Goal: Task Accomplishment & Management: Use online tool/utility

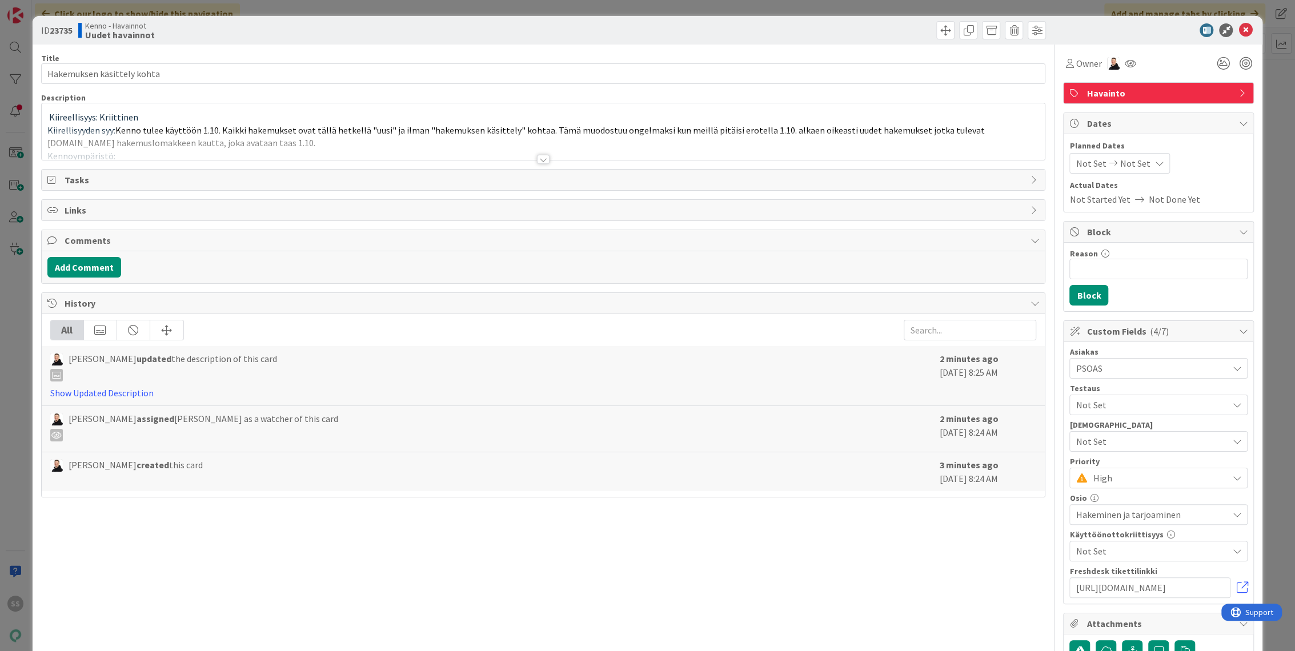
click at [539, 160] on div at bounding box center [543, 159] width 13 height 9
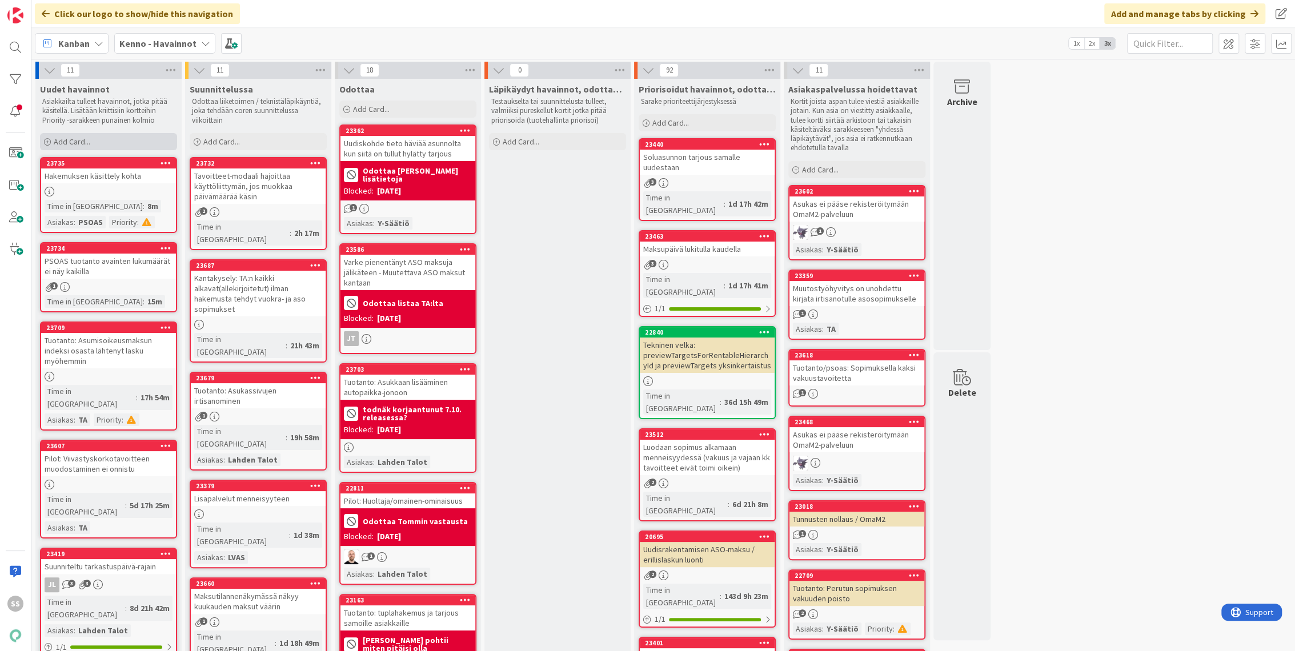
click at [80, 144] on span "Add Card..." at bounding box center [72, 141] width 37 height 10
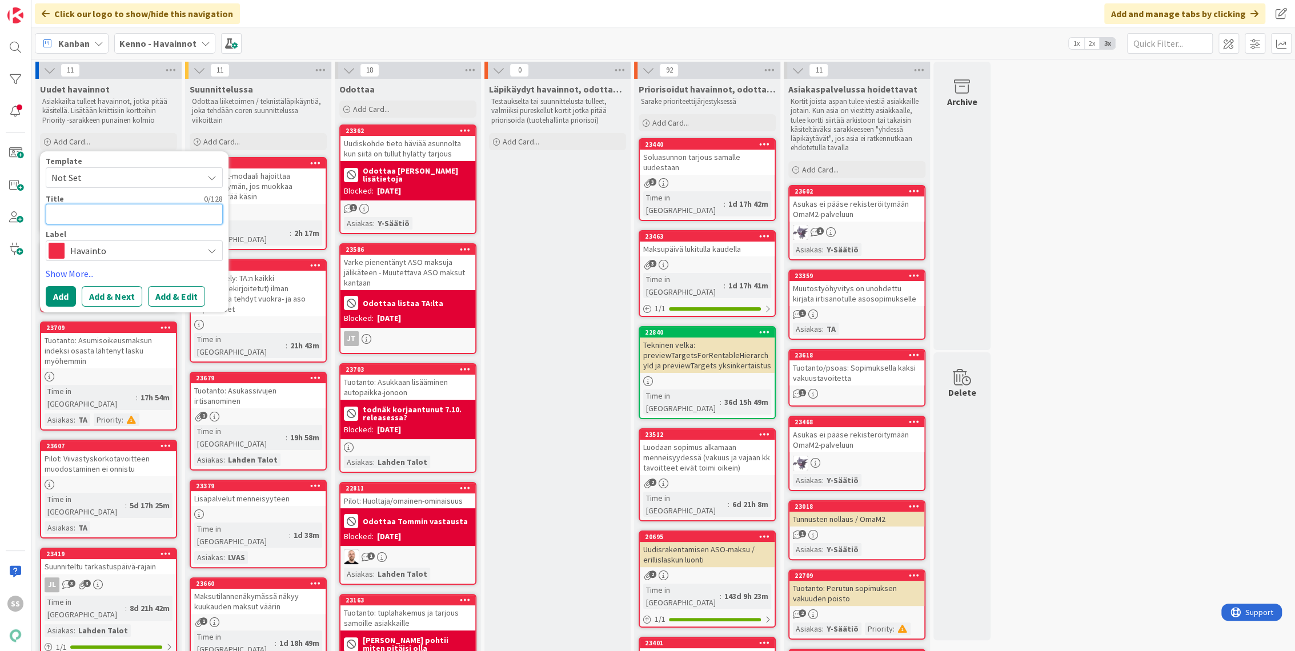
paste textarea "Asuntojen eri ominaisuudet hakemuksen ehdotuksissa"
type textarea "x"
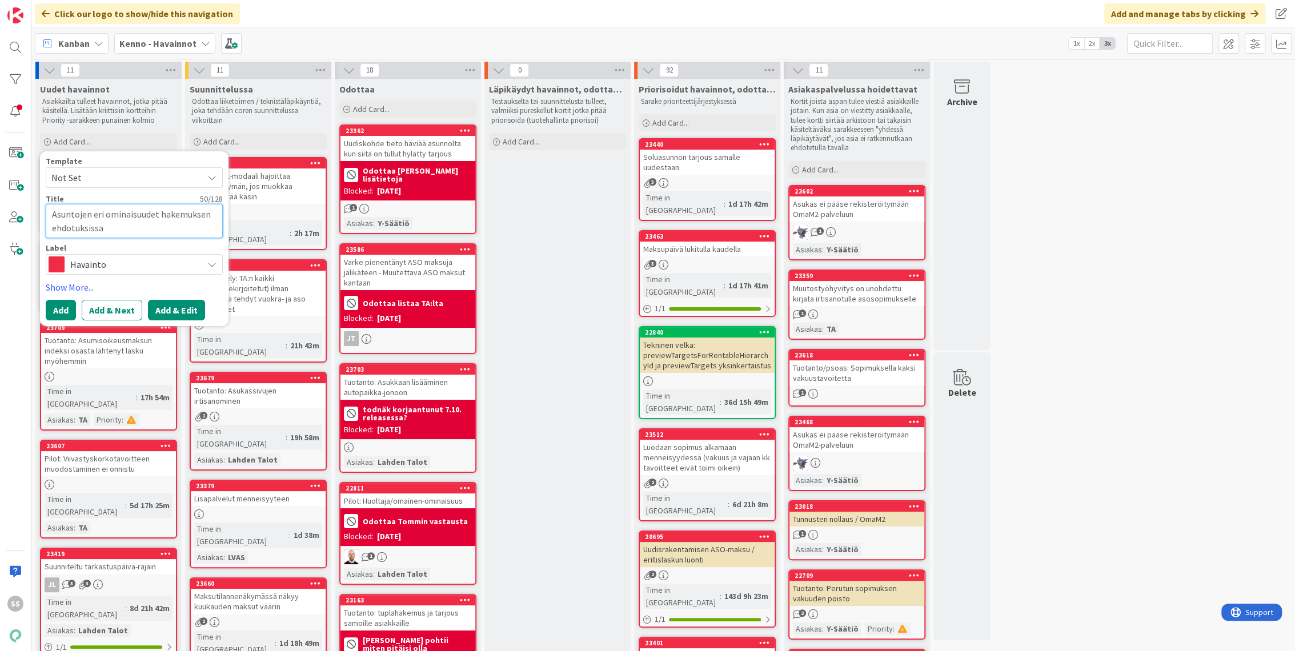
type textarea "Asuntojen eri ominaisuudet hakemuksen ehdotuksissa"
click at [174, 317] on button "Add & Edit" at bounding box center [176, 310] width 57 height 21
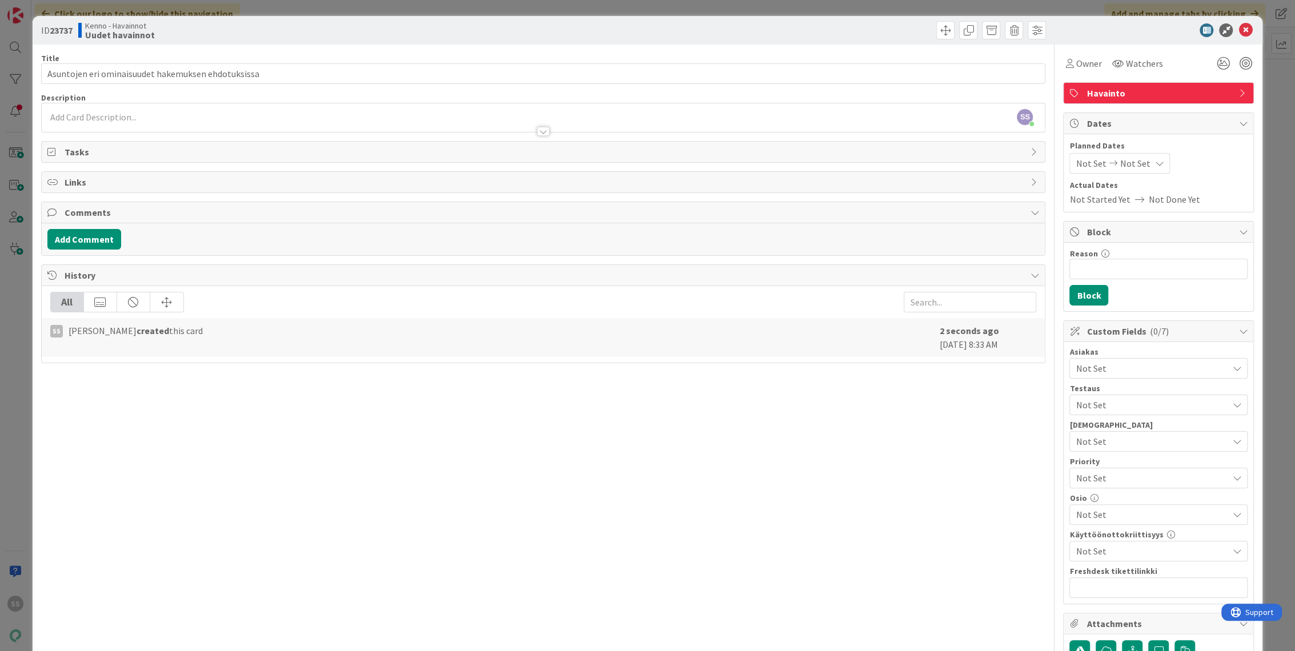
click at [202, 122] on div at bounding box center [543, 126] width 1003 height 12
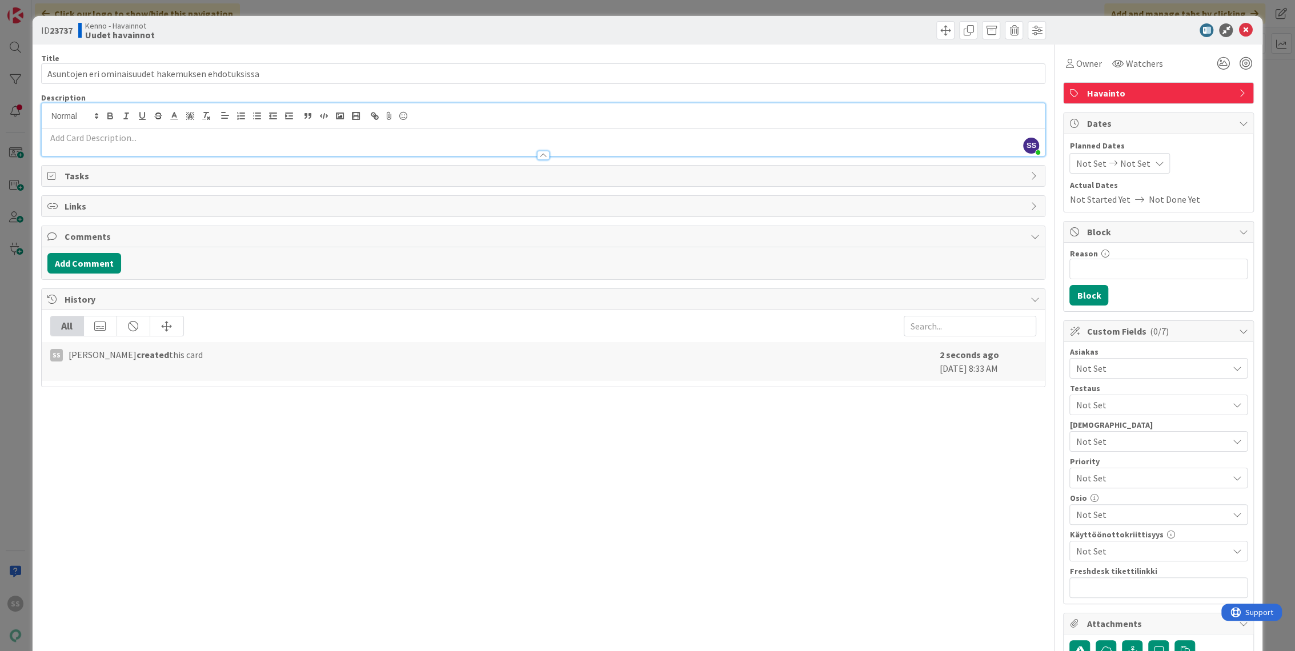
click at [99, 141] on p at bounding box center [543, 137] width 992 height 13
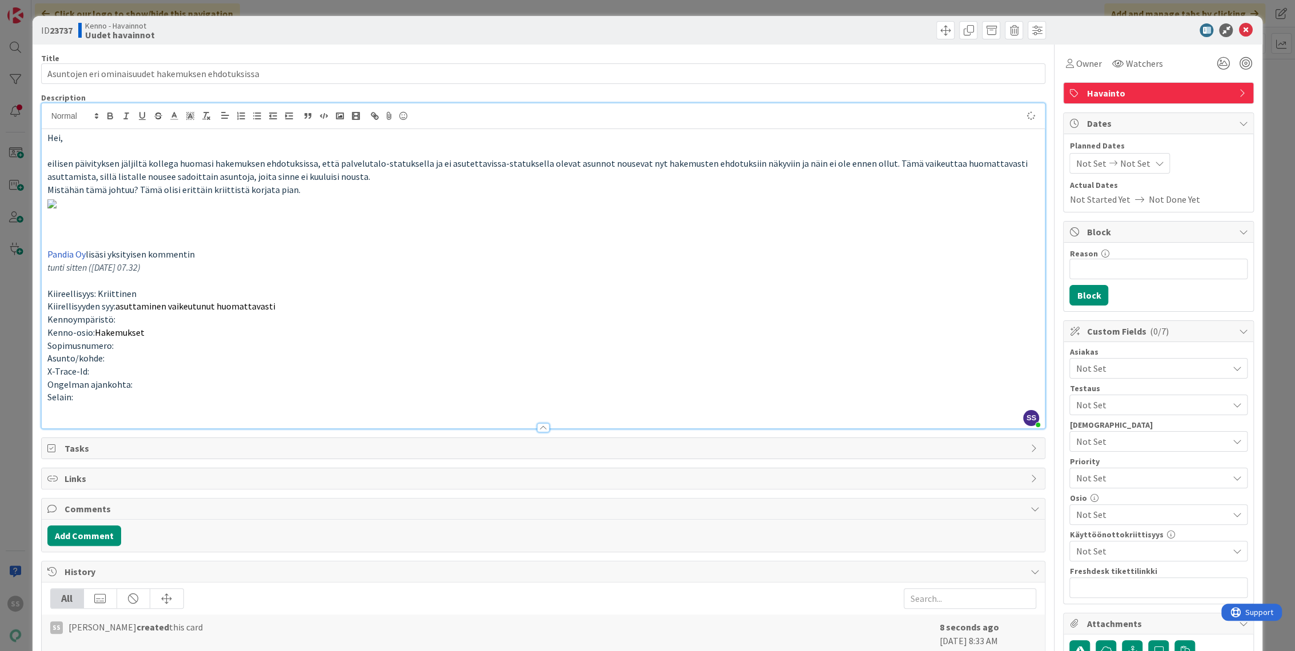
drag, startPoint x: 211, startPoint y: 270, endPoint x: 98, endPoint y: 230, distance: 119.2
click at [57, 208] on img at bounding box center [51, 203] width 9 height 9
click at [658, 210] on p at bounding box center [543, 202] width 992 height 13
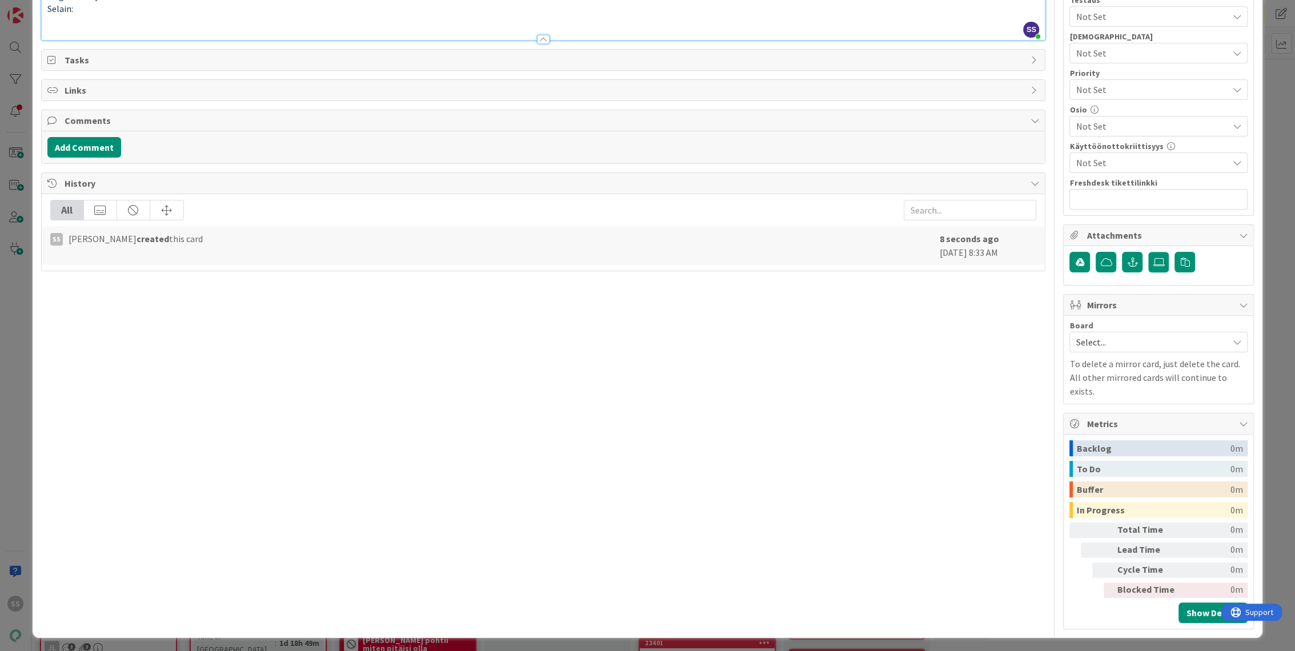
scroll to position [475, 0]
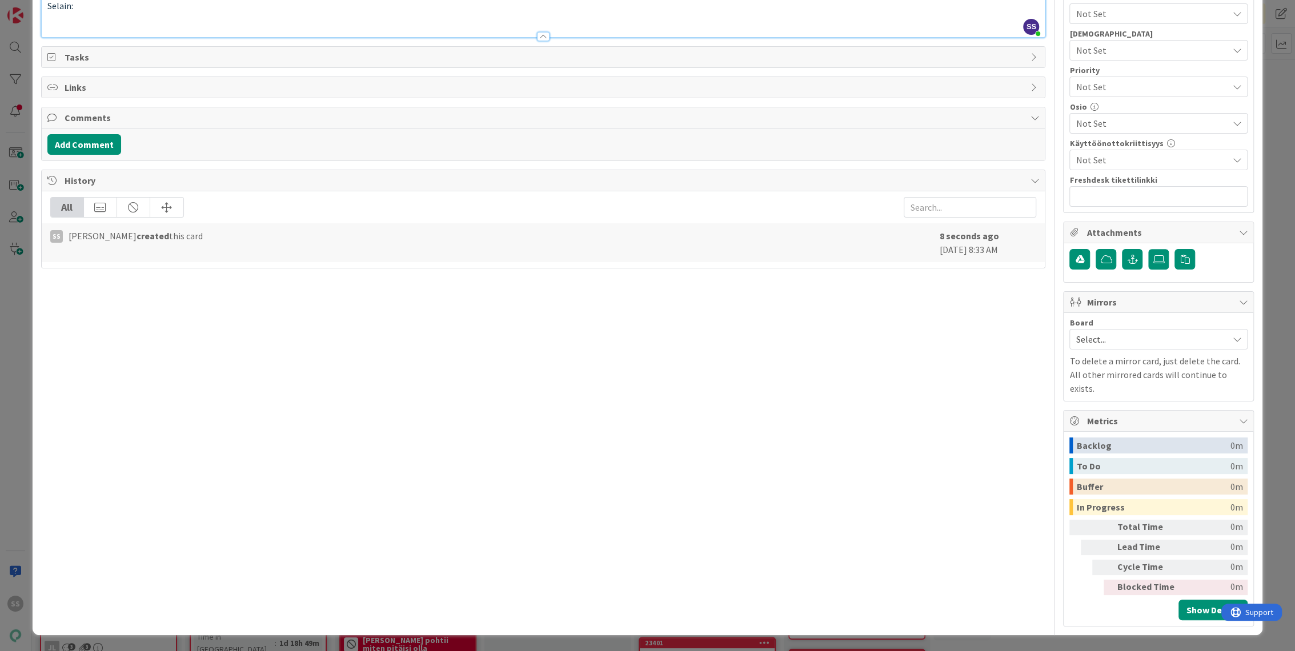
drag, startPoint x: 178, startPoint y: 242, endPoint x: 15, endPoint y: 225, distance: 164.2
click at [15, 225] on div "ID 23737 Kenno - Havainnot Uudet havainnot Title 50 / 128 Asuntojen eri ominais…" at bounding box center [647, 325] width 1295 height 651
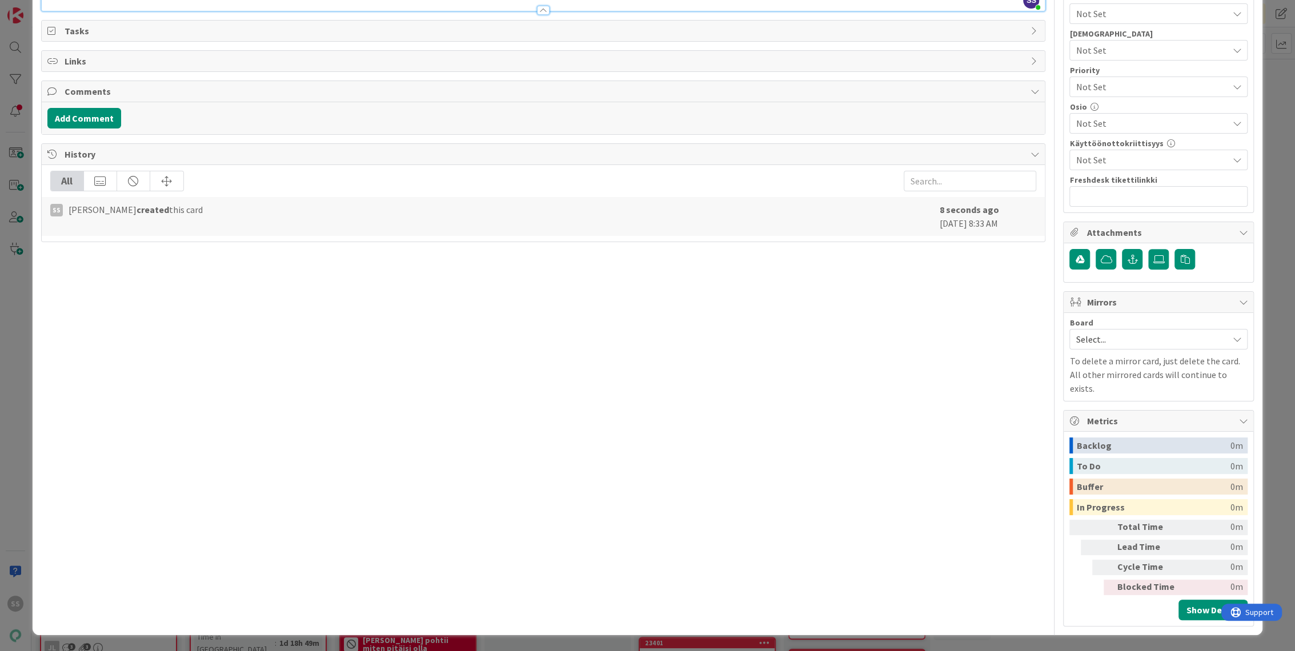
scroll to position [449, 0]
drag, startPoint x: 108, startPoint y: 367, endPoint x: 23, endPoint y: 289, distance: 115.6
click at [23, 289] on div "ID 23737 Kenno - Havainnot Uudet havainnot Title 50 / 128 Asuntojen eri ominais…" at bounding box center [647, 325] width 1295 height 651
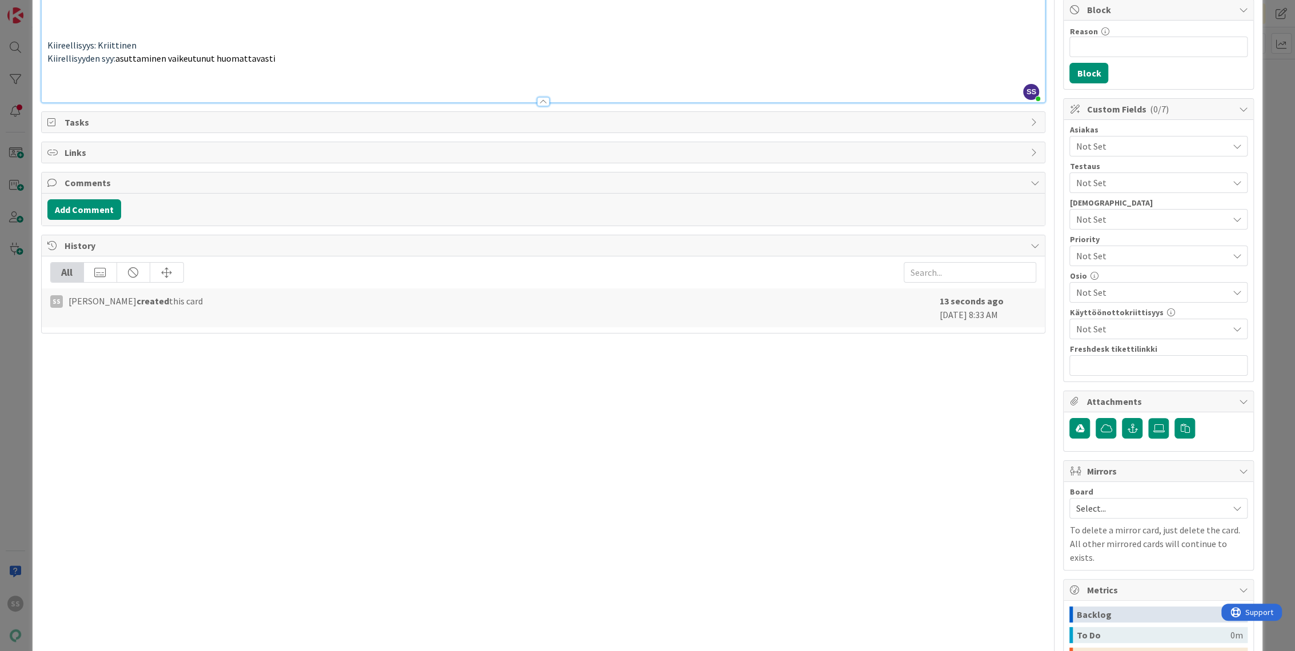
scroll to position [0, 0]
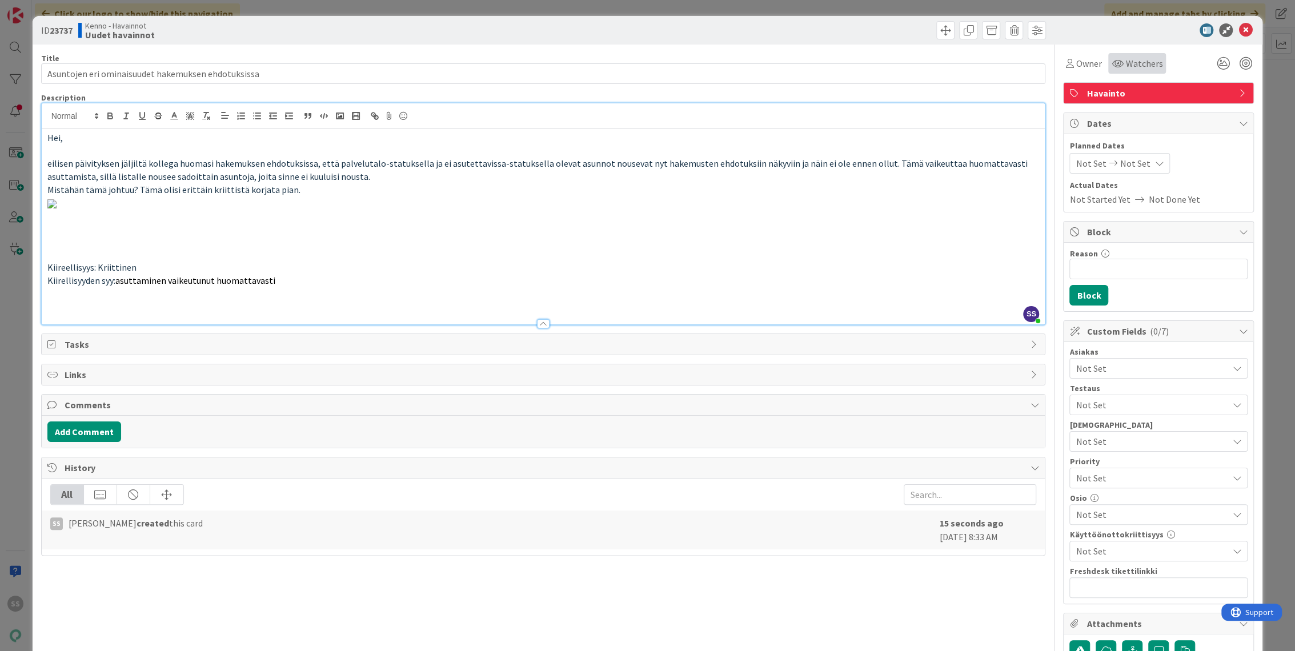
click at [1128, 69] on span "Watchers" at bounding box center [1143, 64] width 37 height 14
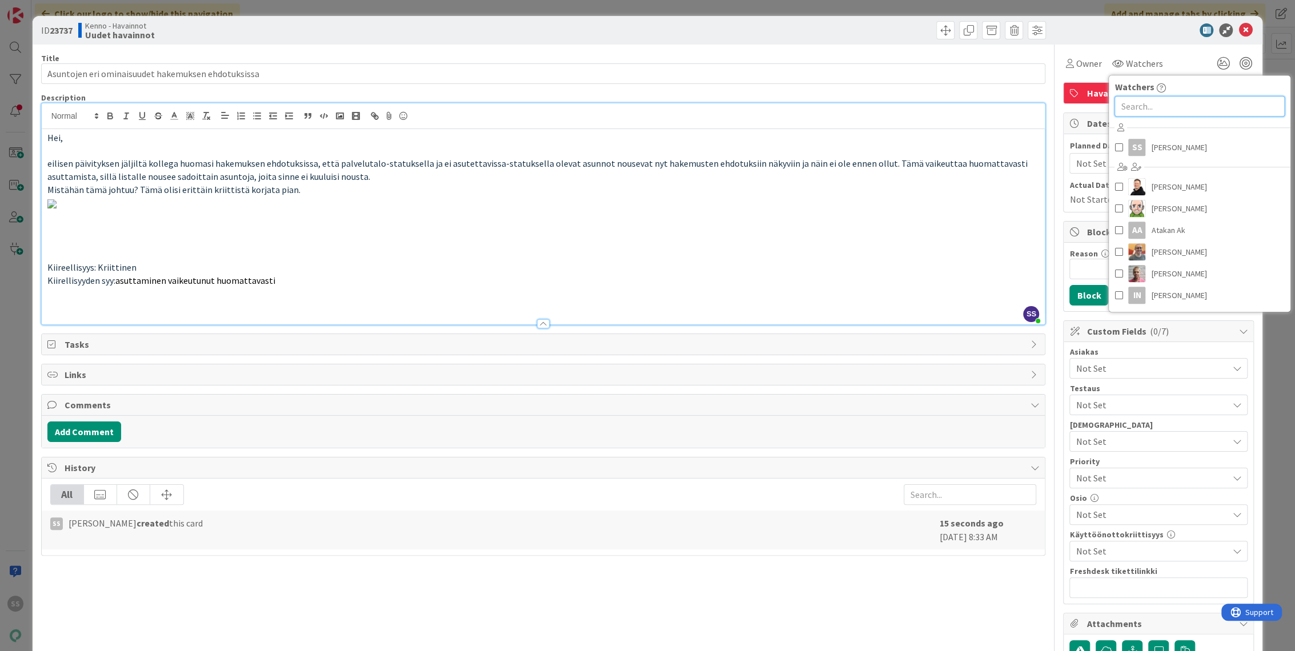
click at [1145, 111] on input "text" at bounding box center [1199, 106] width 170 height 21
click at [1152, 151] on span "Sonja Sainio" at bounding box center [1178, 147] width 55 height 17
drag, startPoint x: 1087, startPoint y: 361, endPoint x: 1096, endPoint y: 372, distance: 15.0
click at [1087, 361] on span "Not Set" at bounding box center [1151, 368] width 152 height 14
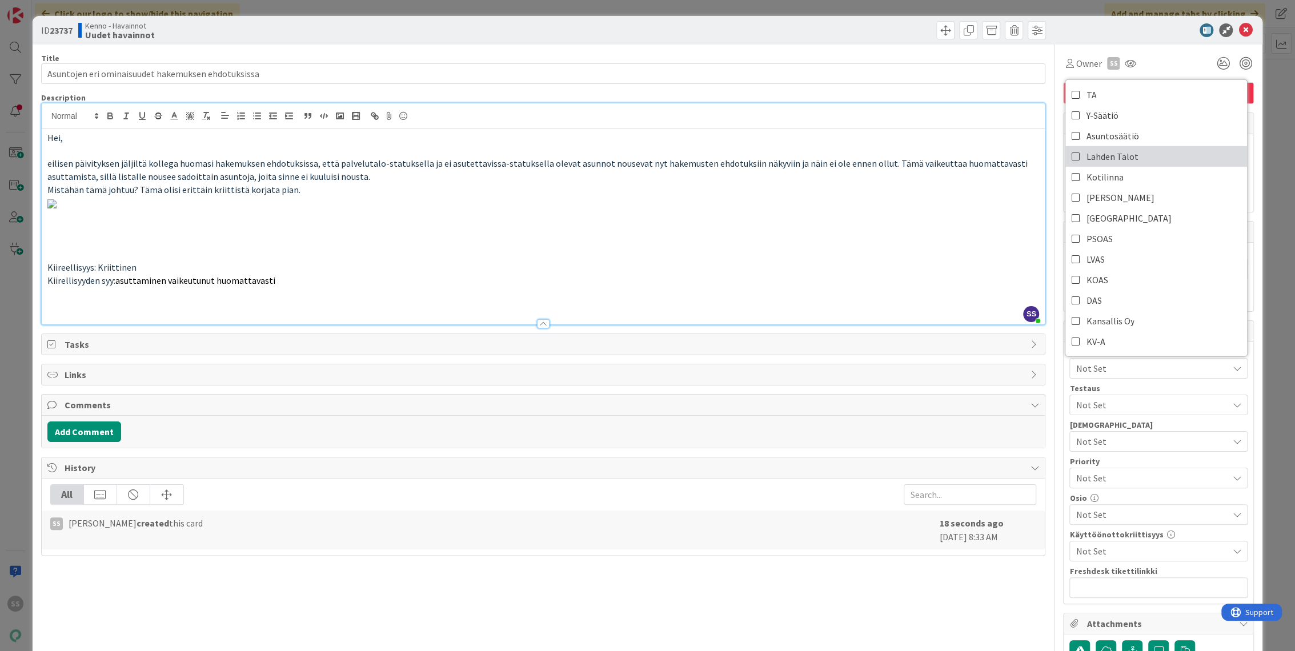
click at [1093, 150] on span "Lahden Talot" at bounding box center [1112, 156] width 52 height 17
click at [897, 210] on p at bounding box center [543, 202] width 992 height 13
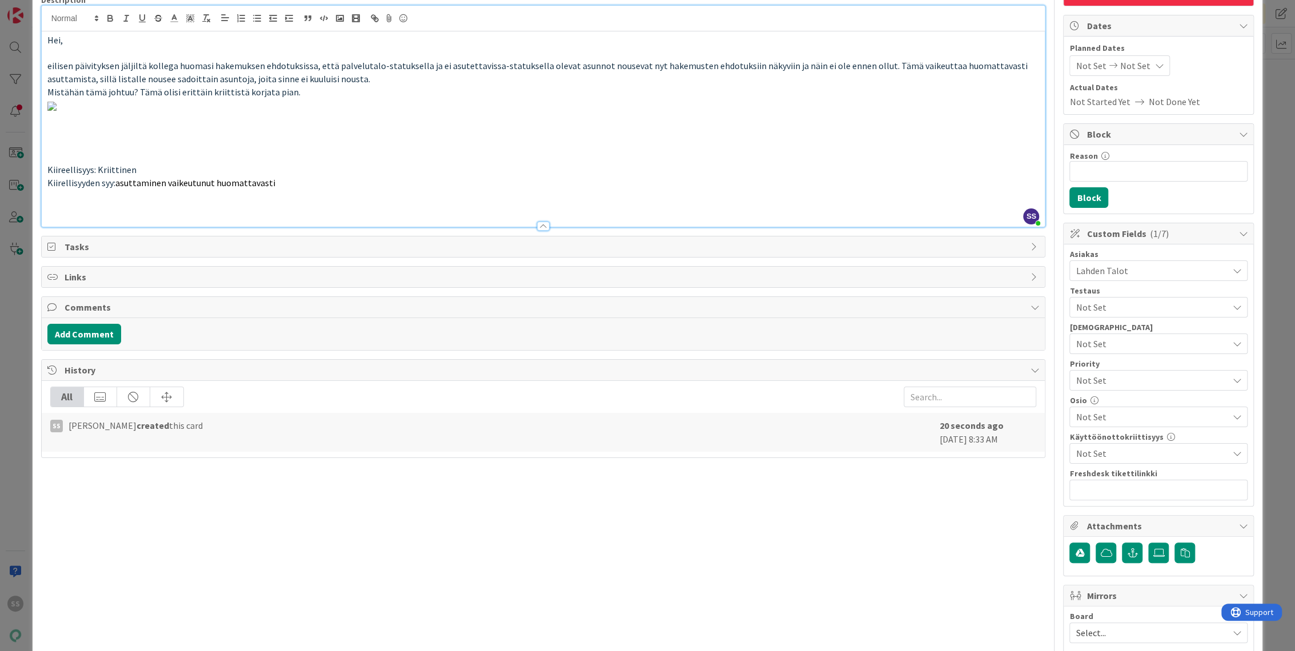
scroll to position [375, 0]
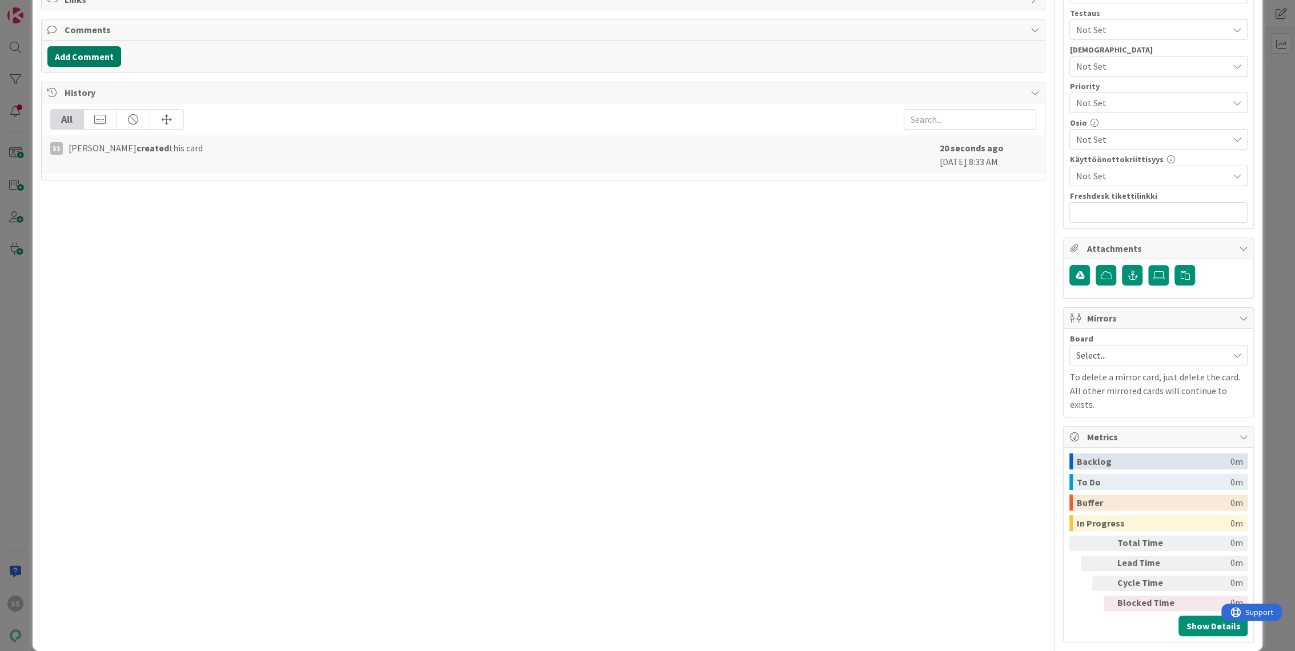
click at [78, 67] on button "Add Comment" at bounding box center [84, 56] width 74 height 21
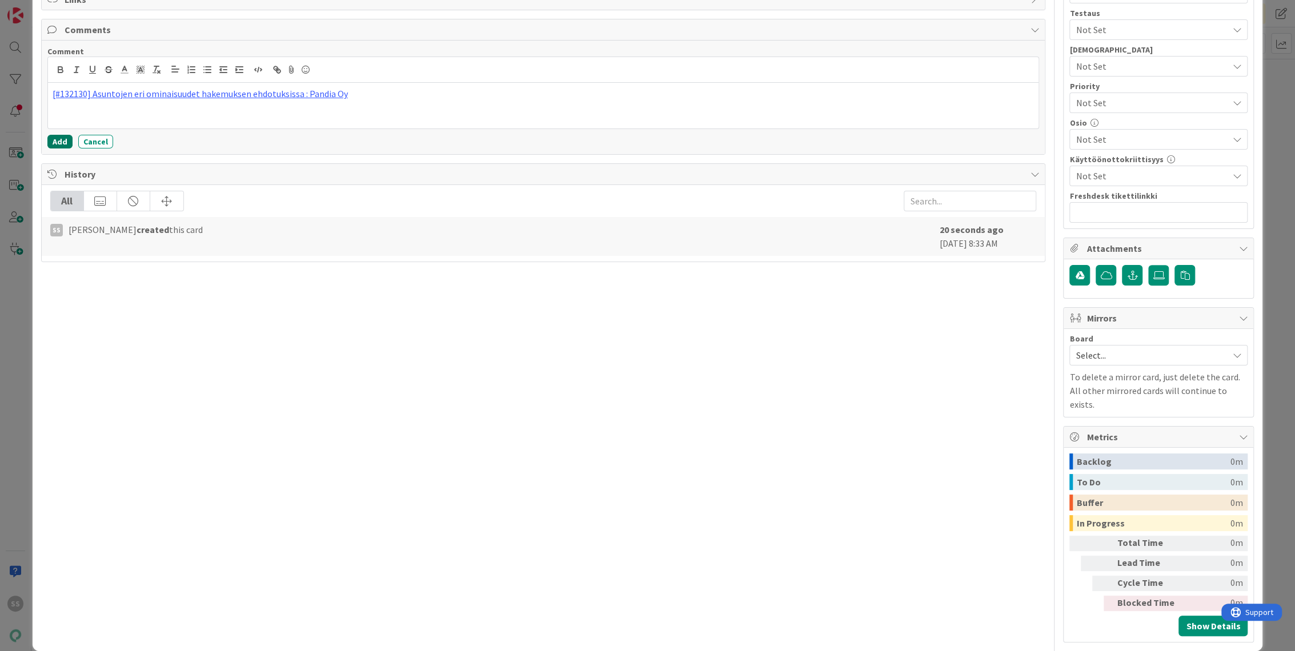
click at [55, 148] on button "Add" at bounding box center [59, 142] width 25 height 14
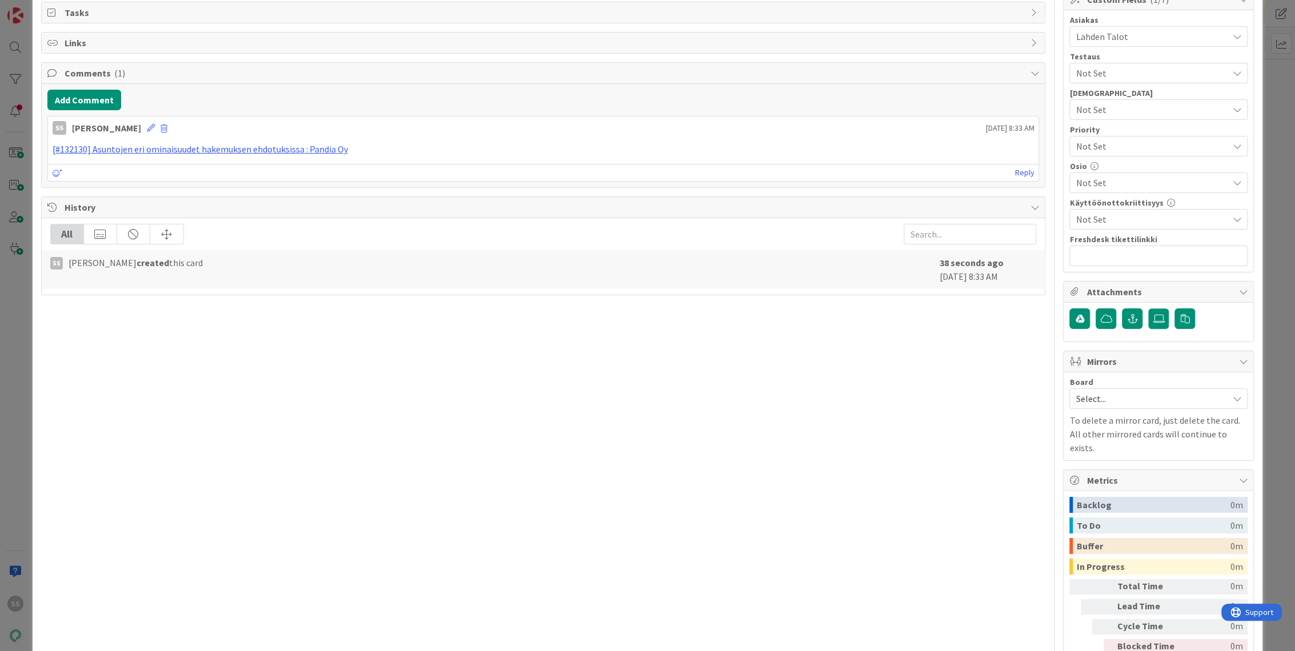
scroll to position [312, 0]
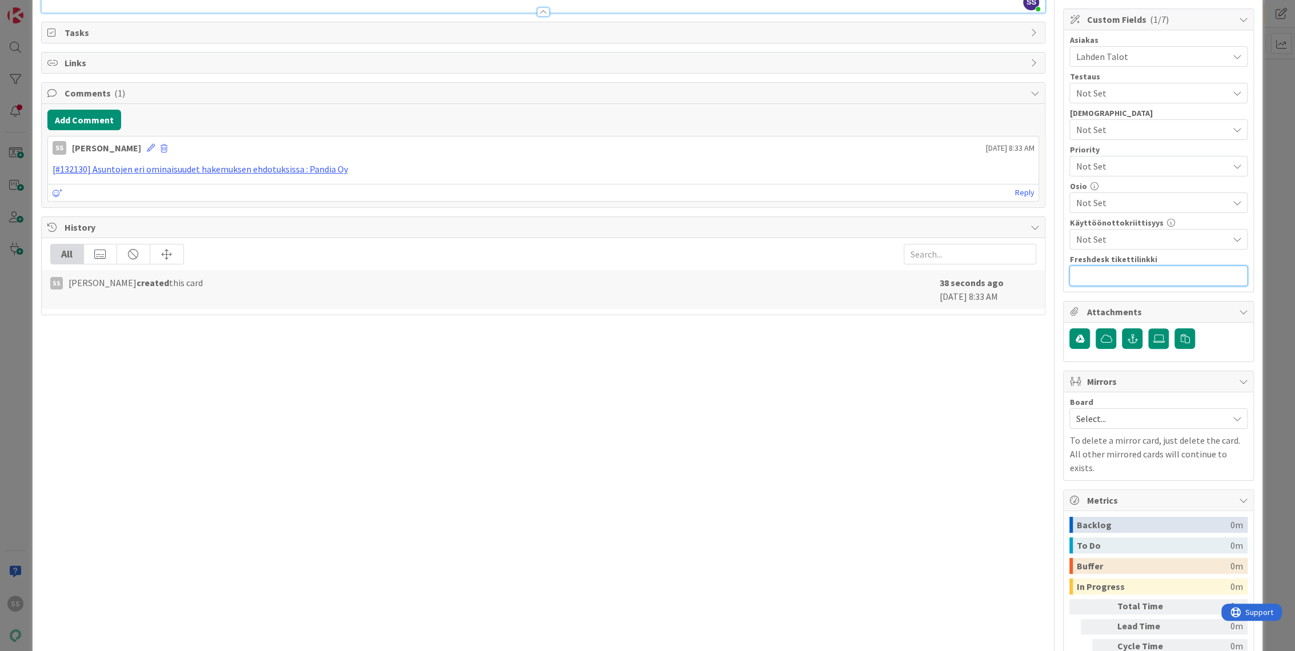
click at [1117, 279] on input "text" at bounding box center [1158, 276] width 178 height 21
paste input "https://pandia-help.freshdesk.com/a/tickets/132130"
type input "https://pandia-help.freshdesk.com/a/tickets/132130"
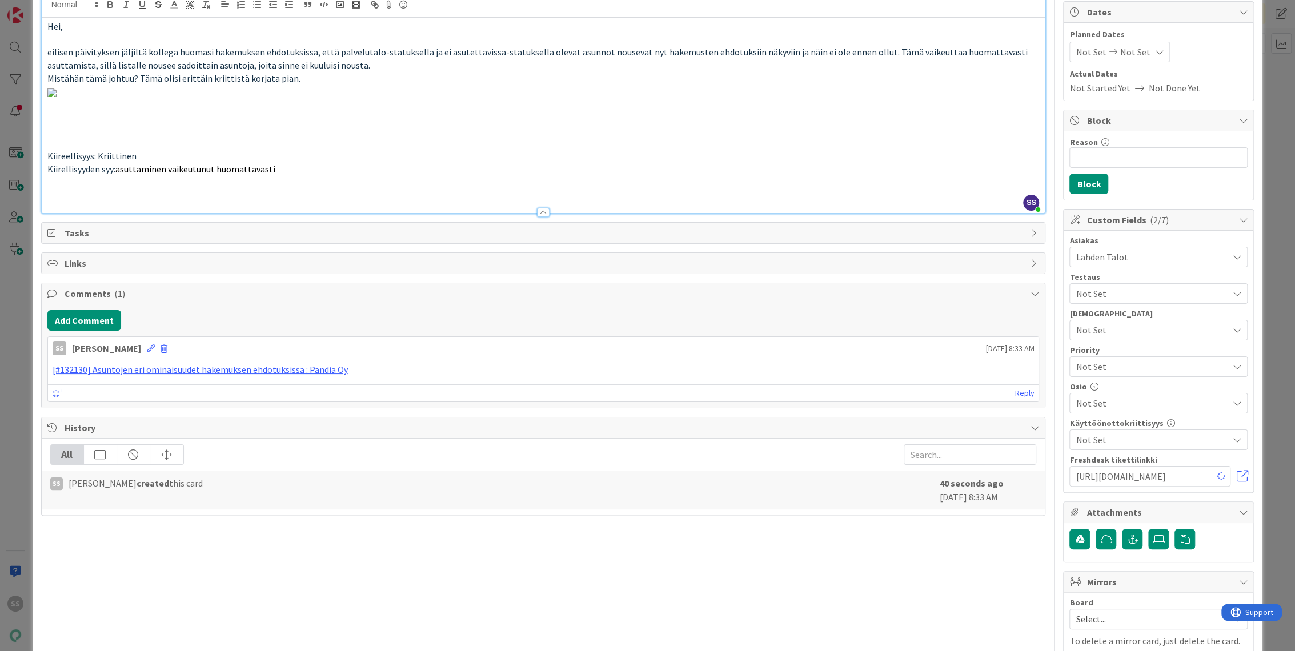
scroll to position [0, 0]
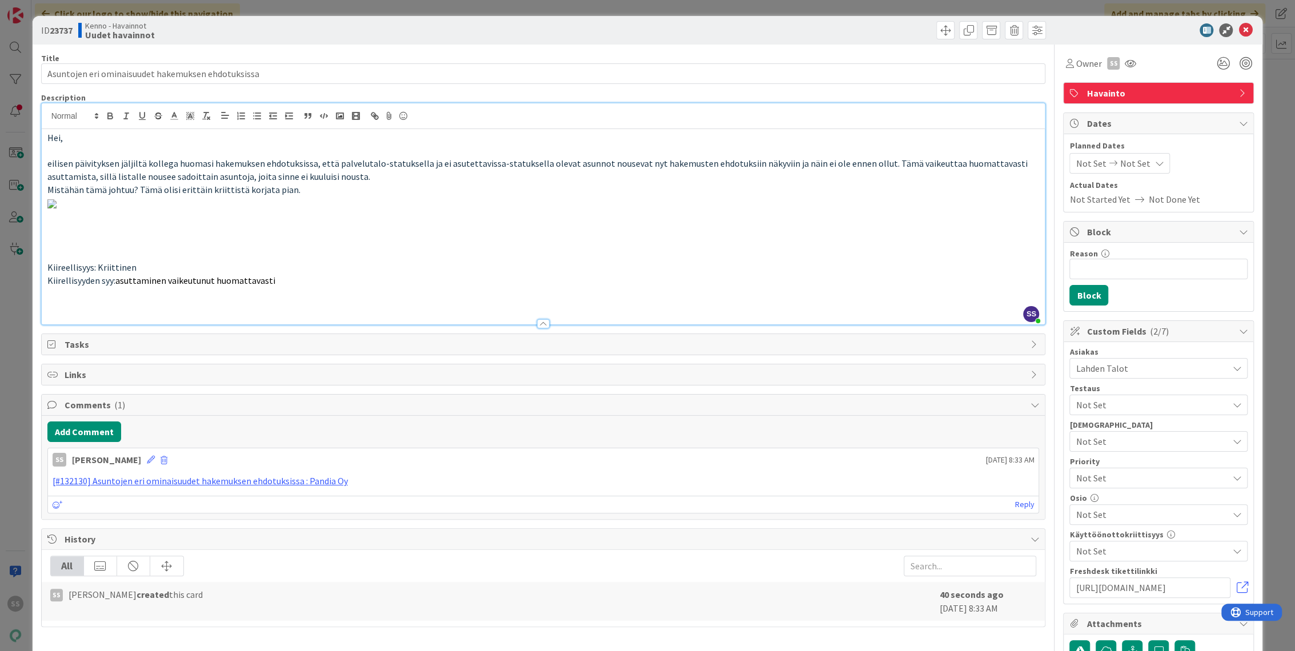
click at [1115, 479] on span "Not Set" at bounding box center [1148, 478] width 146 height 16
click at [1124, 541] on span "High" at bounding box center [1174, 546] width 132 height 17
click at [857, 210] on p at bounding box center [543, 202] width 992 height 13
click at [1238, 27] on icon at bounding box center [1245, 30] width 14 height 14
